Goal: Task Accomplishment & Management: Manage account settings

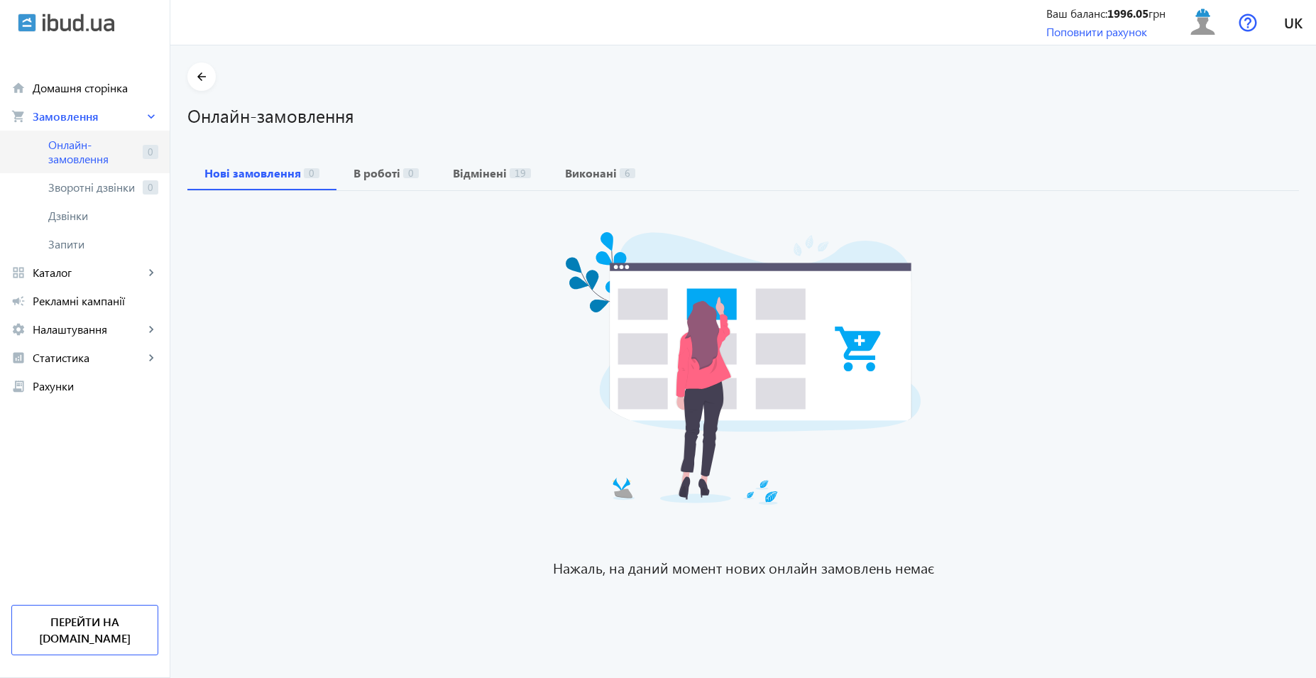
click at [95, 157] on span "Онлайн-замовлення" at bounding box center [92, 152] width 89 height 28
click at [67, 300] on span "Рекламні кампанії" at bounding box center [96, 301] width 126 height 14
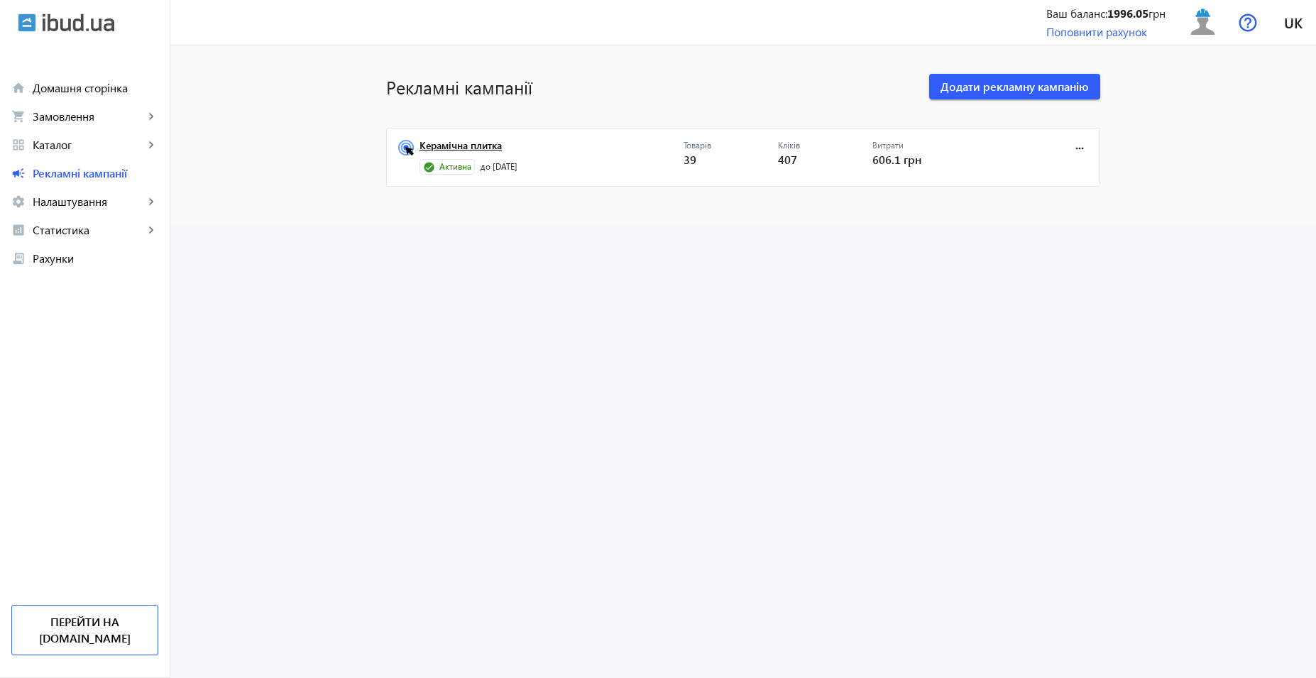
click at [451, 142] on link "Керамічна плитка" at bounding box center [552, 150] width 264 height 20
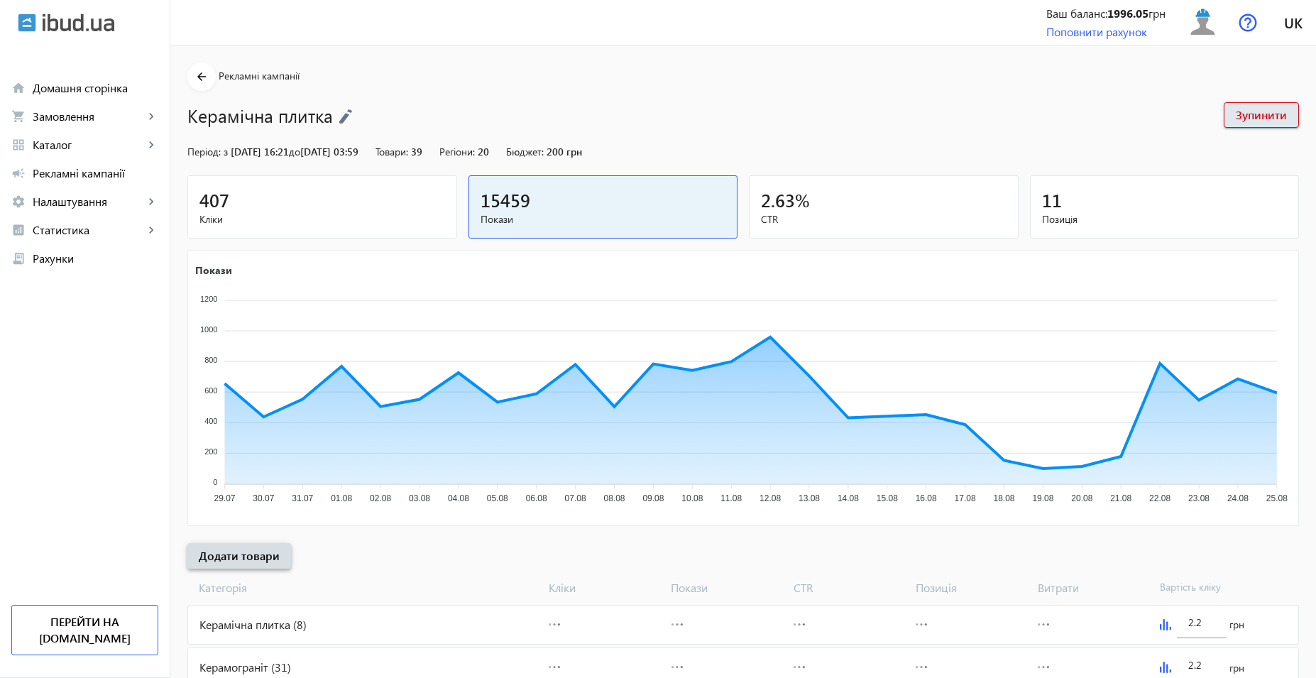
click at [264, 563] on button "Додати товари" at bounding box center [239, 556] width 104 height 26
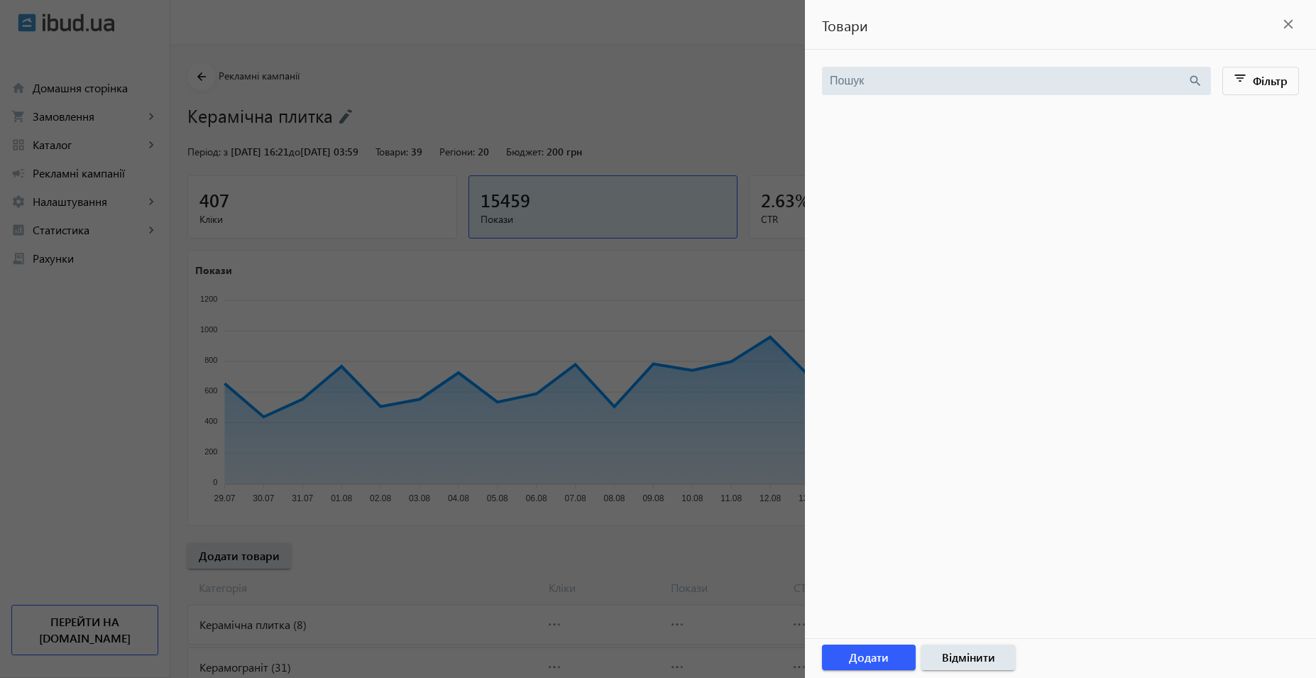
click at [973, 305] on div "search filter_list Фільтр Фільтр close Каталог компанії navigate_next Категорія…" at bounding box center [1060, 344] width 511 height 589
click at [973, 303] on div "search filter_list Фільтр Фільтр close Каталог компанії navigate_next Категорія…" at bounding box center [1060, 344] width 511 height 589
drag, startPoint x: 973, startPoint y: 303, endPoint x: 928, endPoint y: 311, distance: 46.1
click at [958, 303] on div "search filter_list Фільтр Фільтр close Каталог компанії navigate_next Категорія…" at bounding box center [1060, 344] width 511 height 589
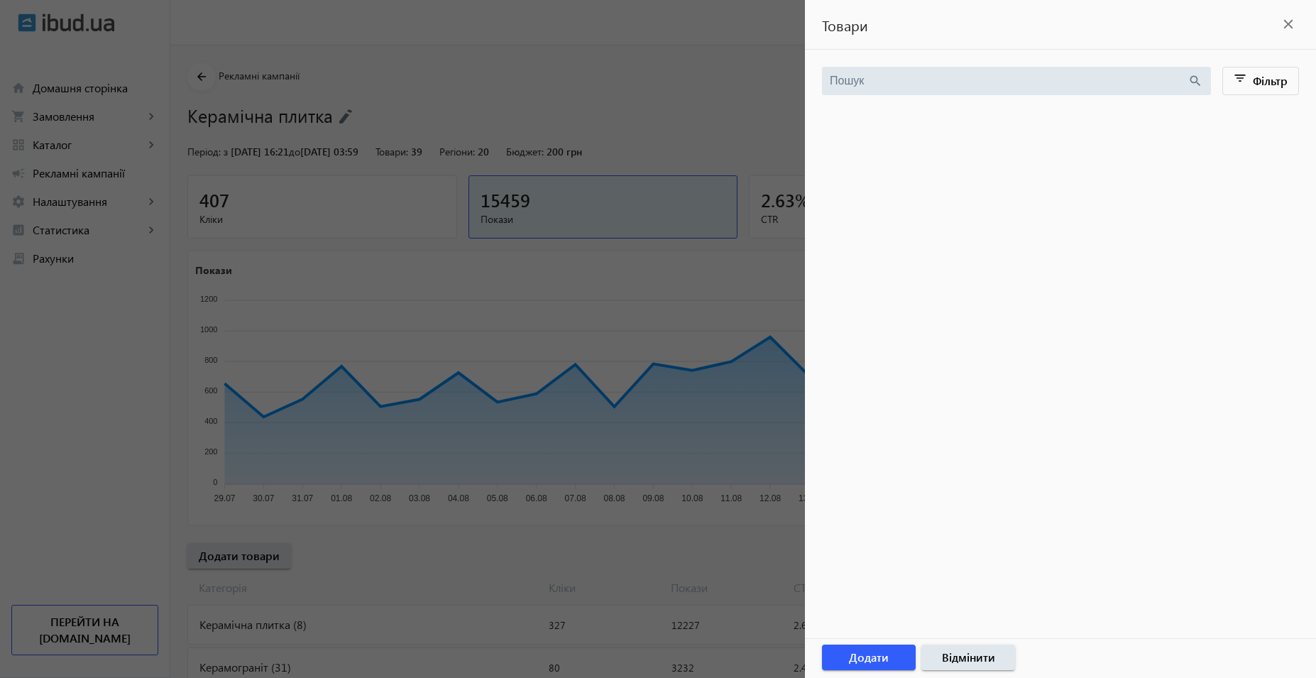
click at [480, 576] on div at bounding box center [658, 339] width 1316 height 678
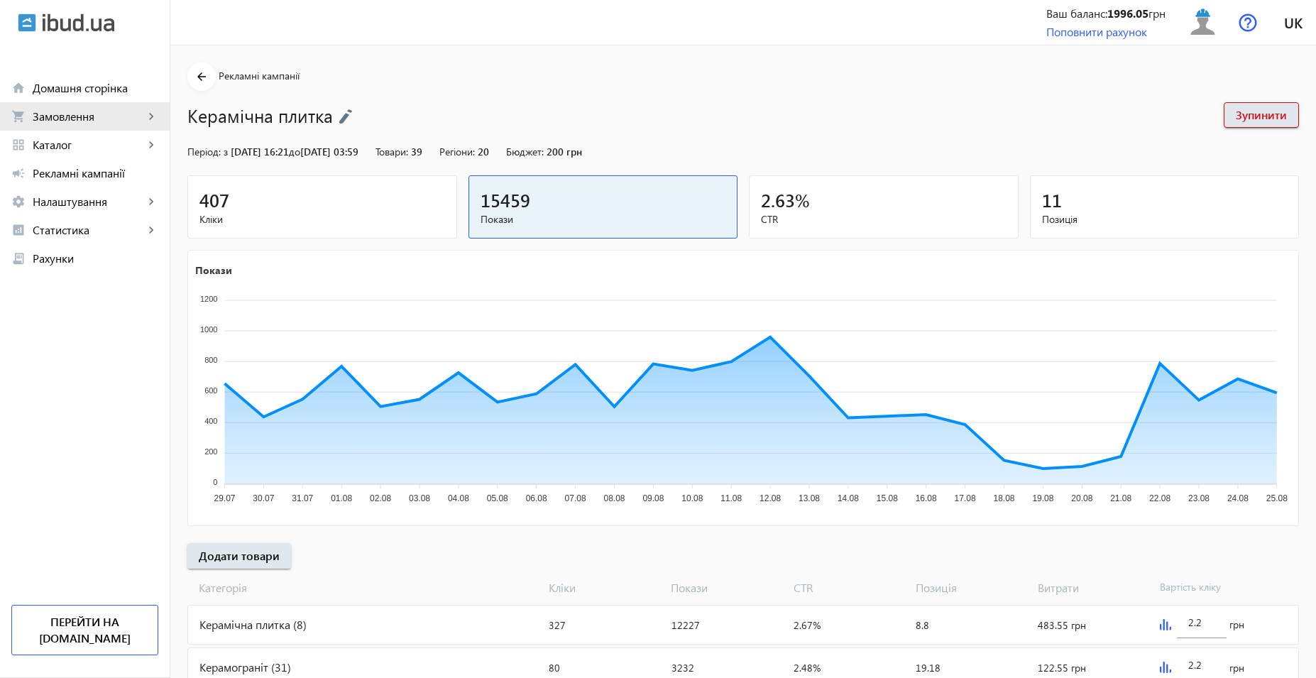
click at [114, 117] on span "Замовлення" at bounding box center [88, 116] width 111 height 14
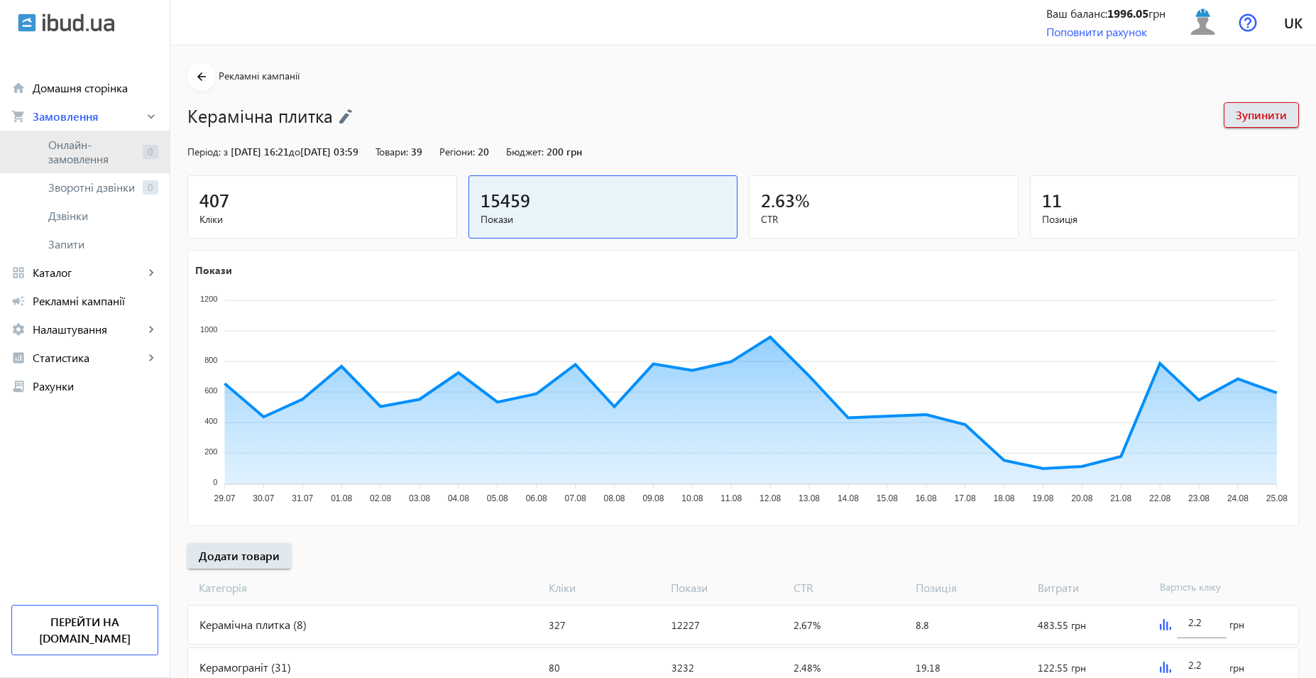
click at [99, 153] on span "Онлайн-замовлення" at bounding box center [92, 152] width 89 height 28
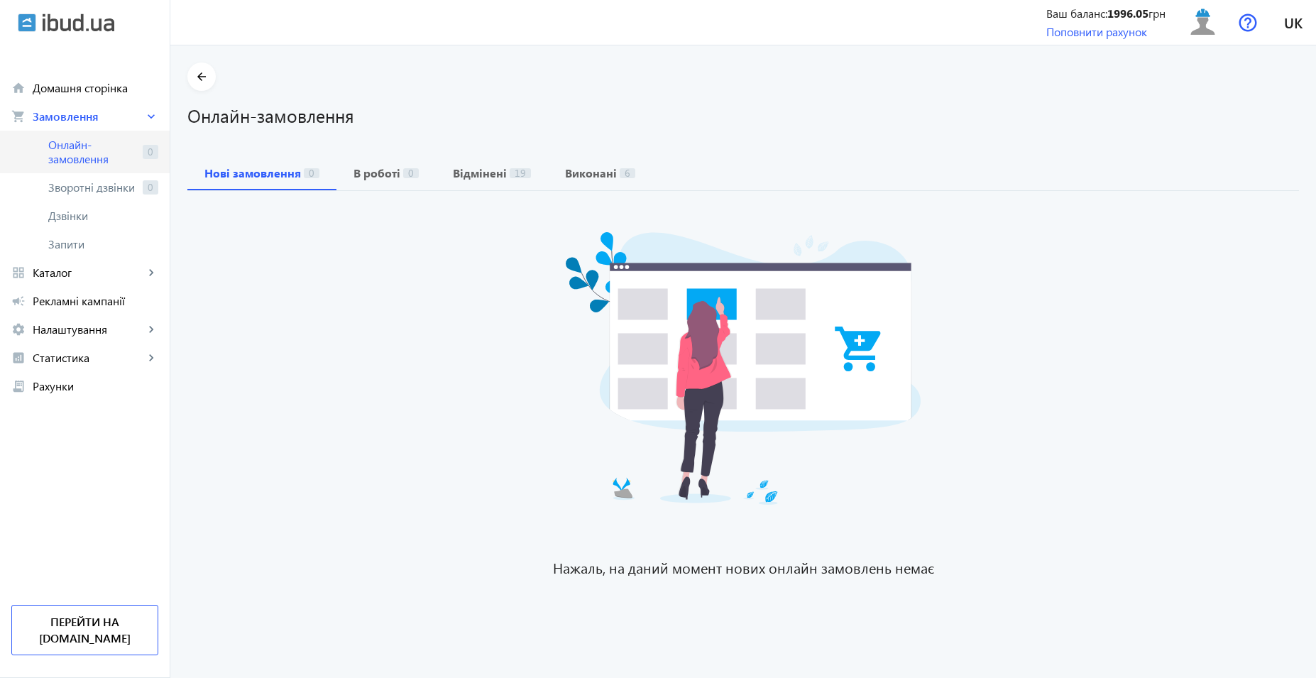
click at [81, 153] on span "Онлайн-замовлення" at bounding box center [92, 152] width 89 height 28
click at [105, 151] on span "Онлайн-замовлення" at bounding box center [92, 152] width 89 height 28
click at [71, 165] on span "Онлайн-замовлення" at bounding box center [92, 152] width 89 height 28
click at [102, 164] on span "Онлайн-замовлення" at bounding box center [92, 152] width 89 height 28
click at [75, 302] on span "Рекламні кампанії" at bounding box center [96, 301] width 126 height 14
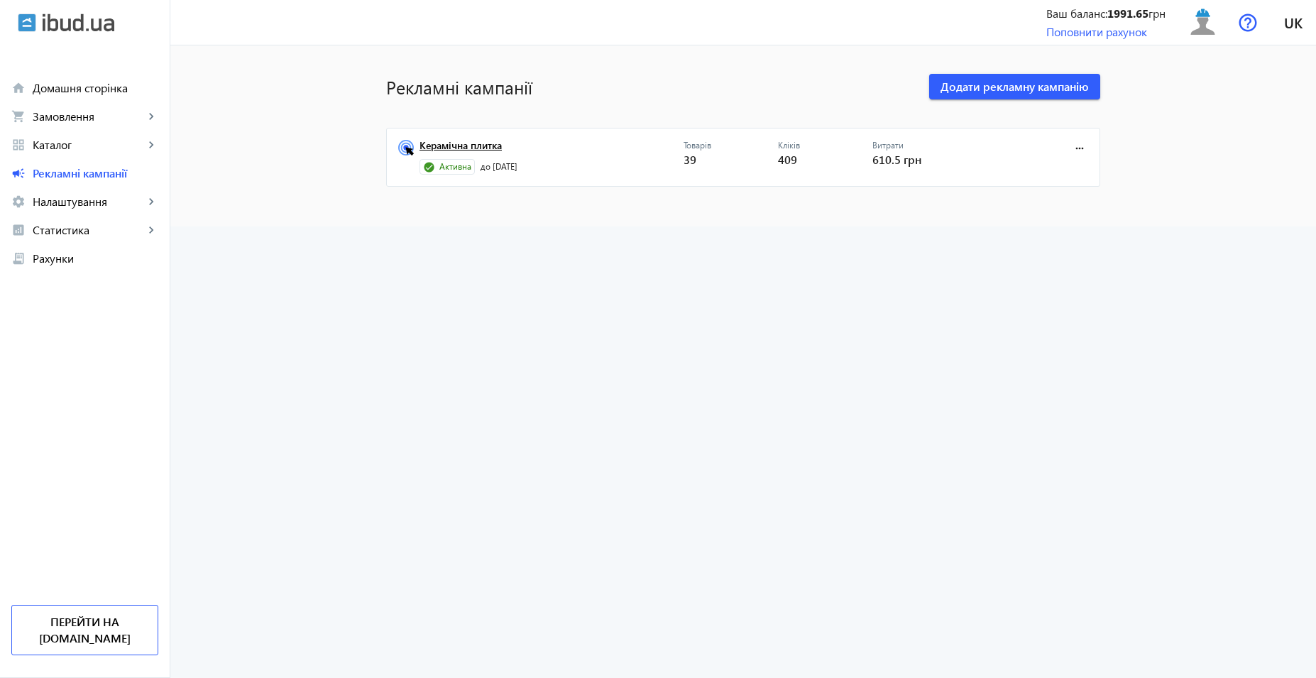
click at [446, 151] on link "Керамічна плитка" at bounding box center [552, 150] width 264 height 20
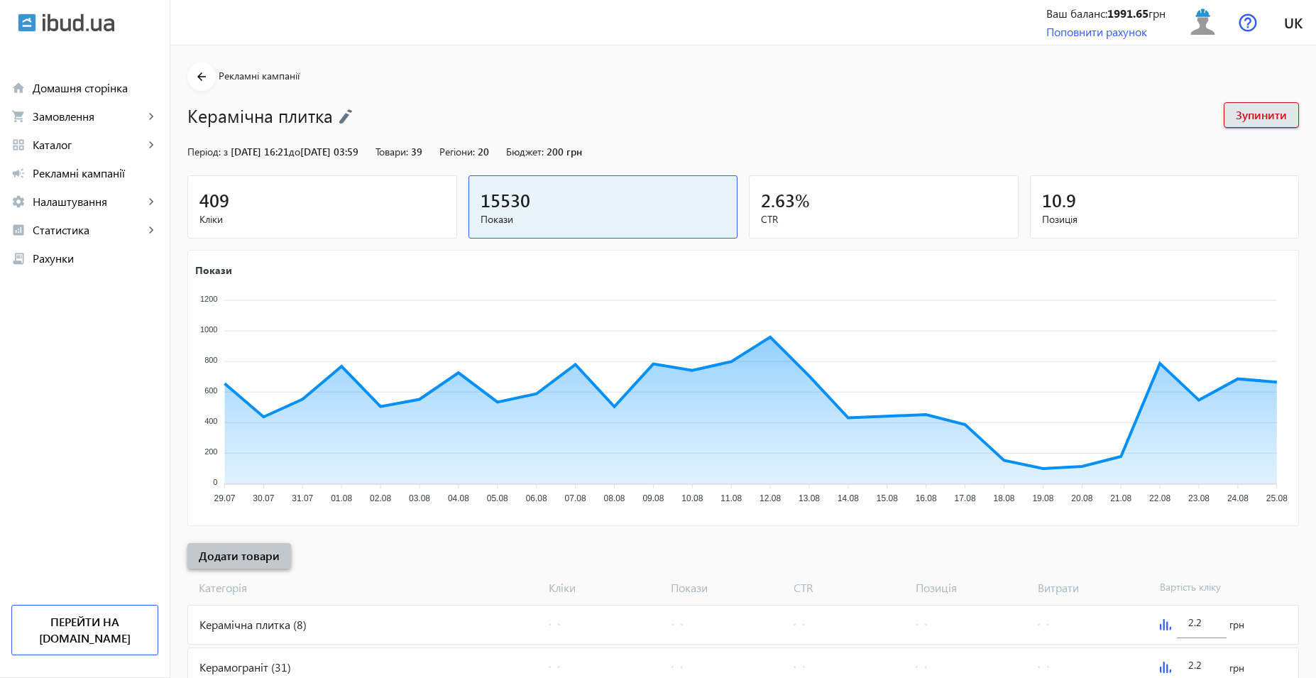
click at [240, 553] on span "Додати товари" at bounding box center [239, 556] width 81 height 16
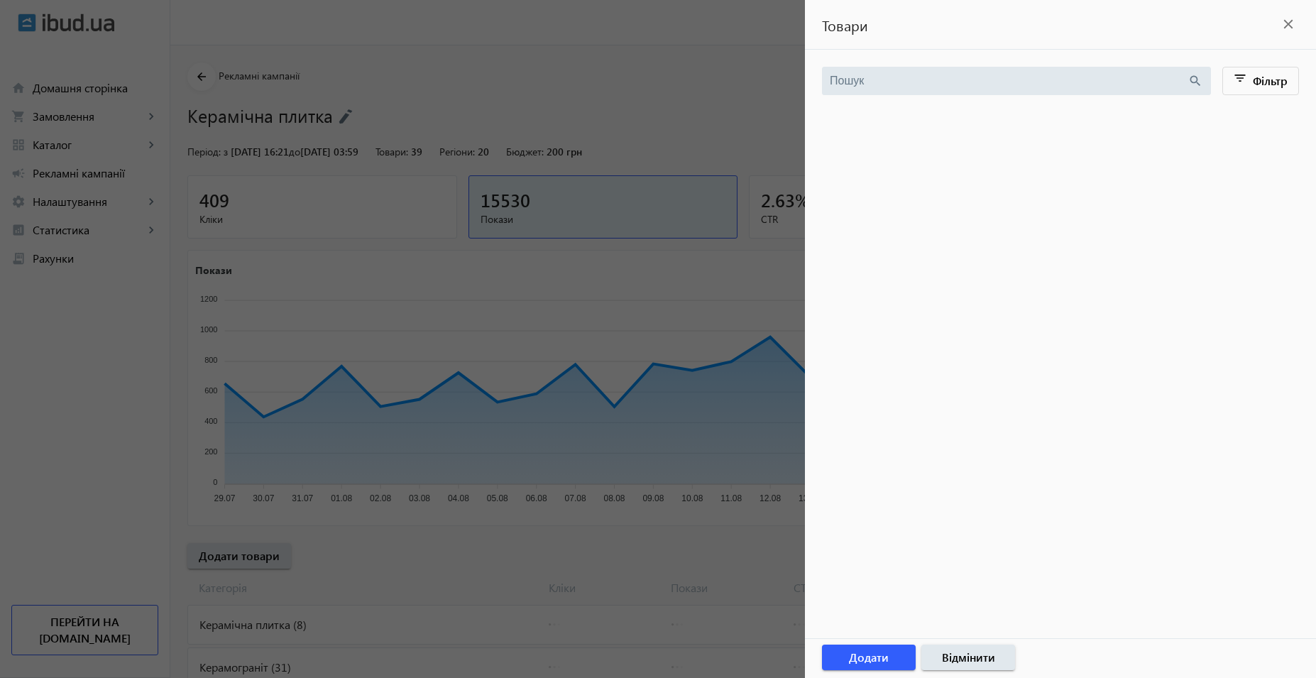
click at [77, 133] on div at bounding box center [658, 339] width 1316 height 678
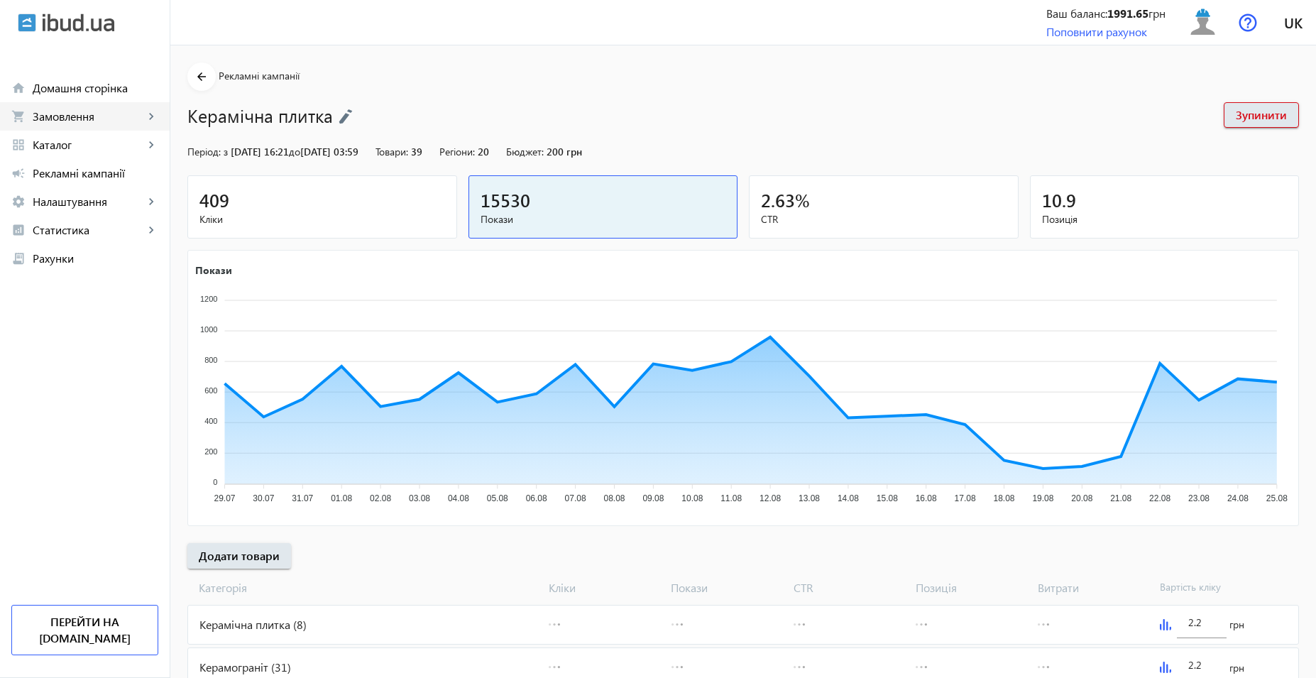
click at [72, 127] on link "shopping_cart Замовлення keyboard_arrow_right" at bounding box center [85, 116] width 170 height 28
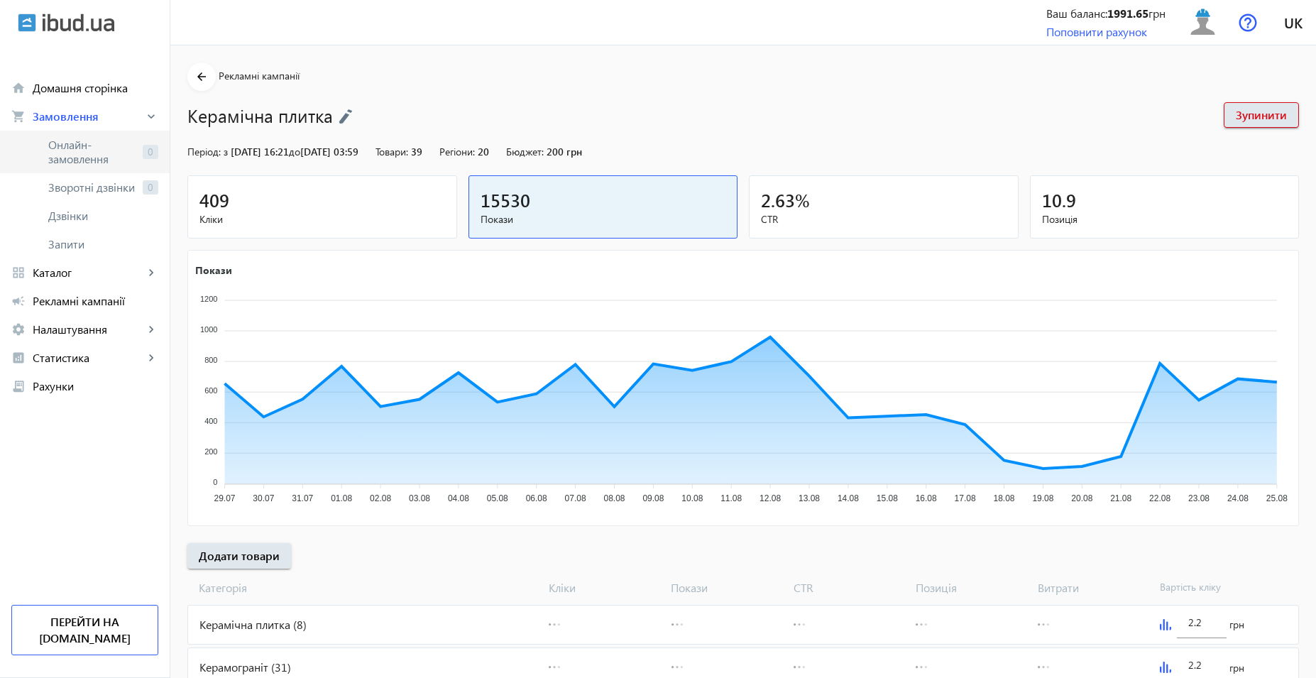
click at [84, 160] on span "Онлайн-замовлення" at bounding box center [92, 152] width 89 height 28
